Goal: Contribute content

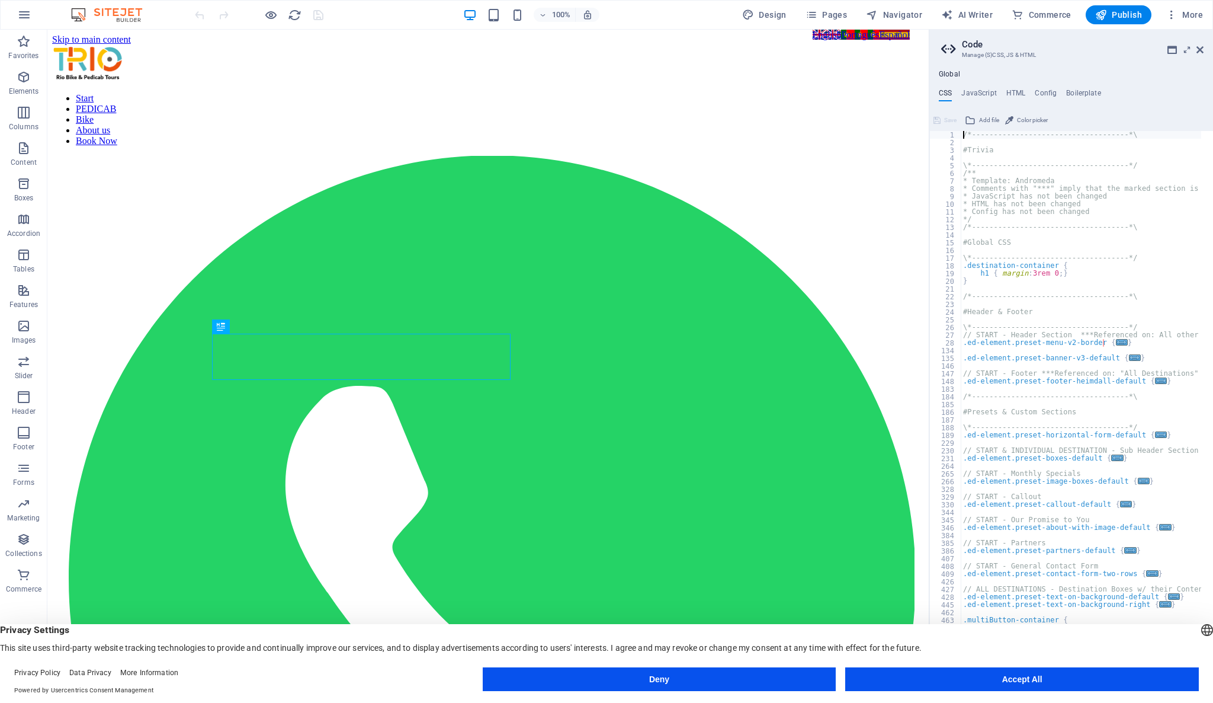
scroll to position [424, 0]
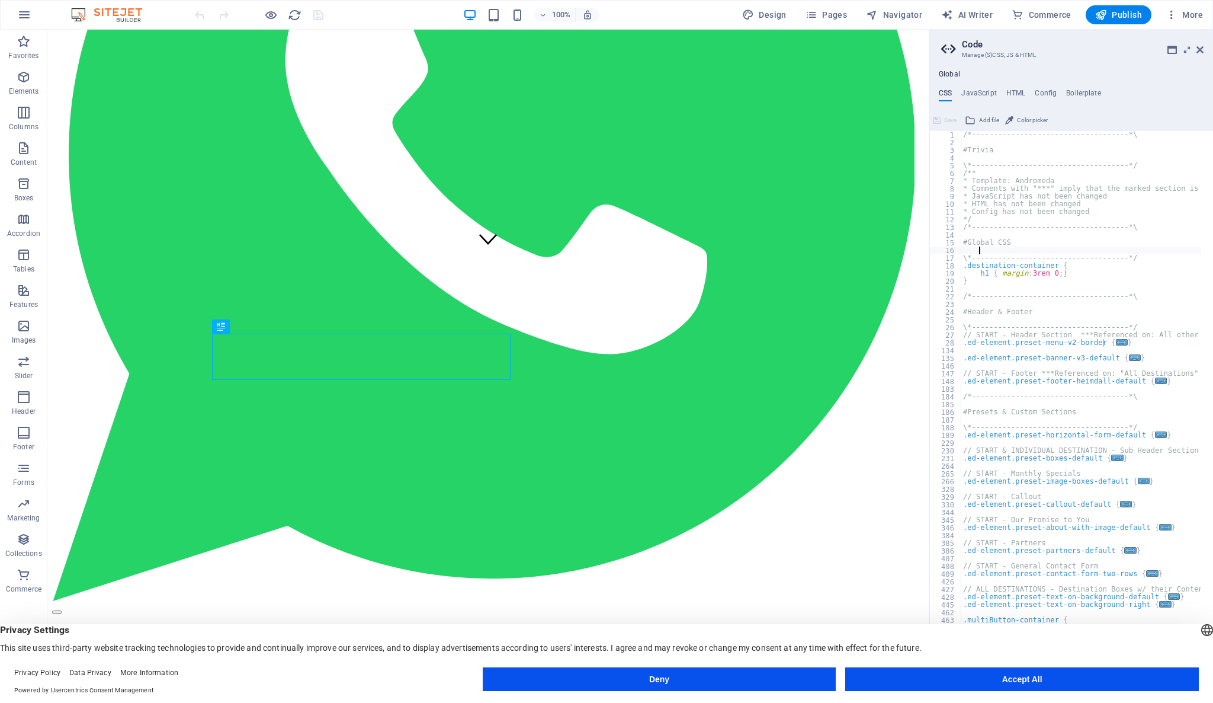
click at [1112, 249] on div "/*------------------------------------*\ #Trivia \*----------------------------…" at bounding box center [1155, 409] width 388 height 556
